Goal: Navigation & Orientation: Find specific page/section

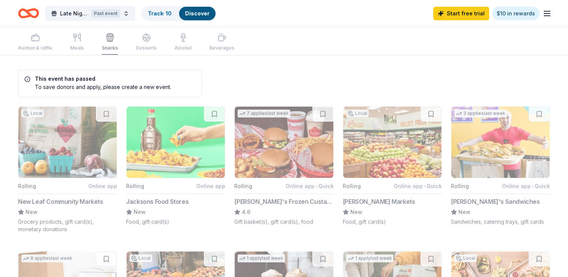
click at [554, 13] on div "Late Night Basketball Past event Track · 10 Discover Start free trial $10 in re…" at bounding box center [284, 13] width 568 height 27
click at [549, 14] on line "button" at bounding box center [547, 14] width 6 height 0
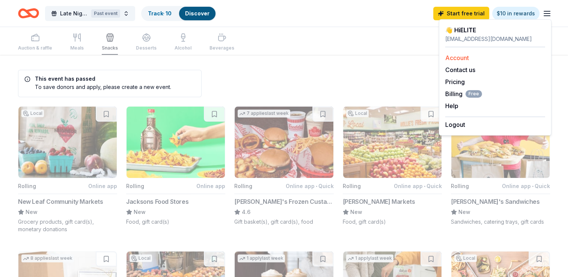
click at [463, 54] on link "Account" at bounding box center [457, 58] width 24 height 8
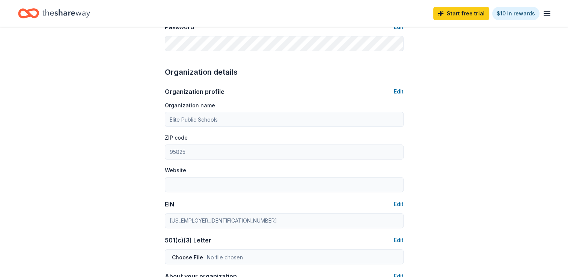
scroll to position [225, 0]
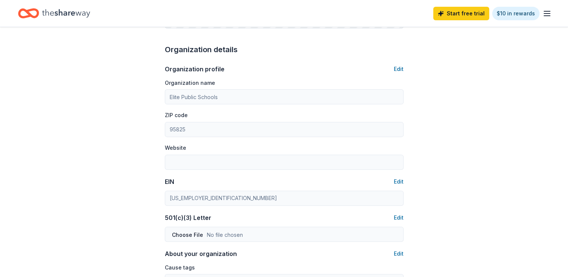
click at [169, 208] on div "Organization profile Edit Organization name Elite Public Schools ZIP code 95825…" at bounding box center [284, 236] width 239 height 361
